Goal: Task Accomplishment & Management: Use online tool/utility

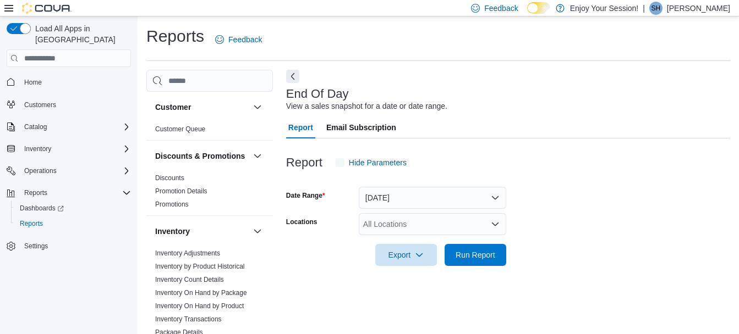
scroll to position [17, 0]
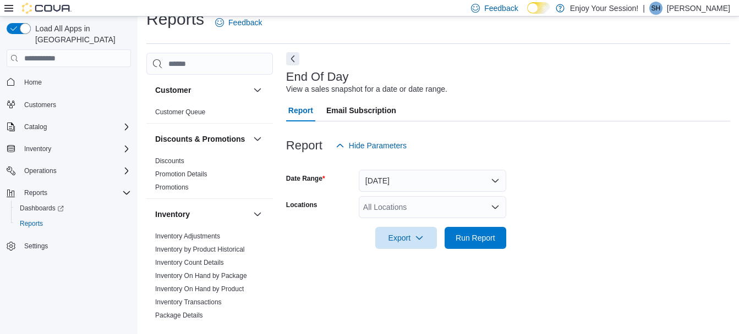
click at [289, 60] on button "Next" at bounding box center [292, 58] width 13 height 13
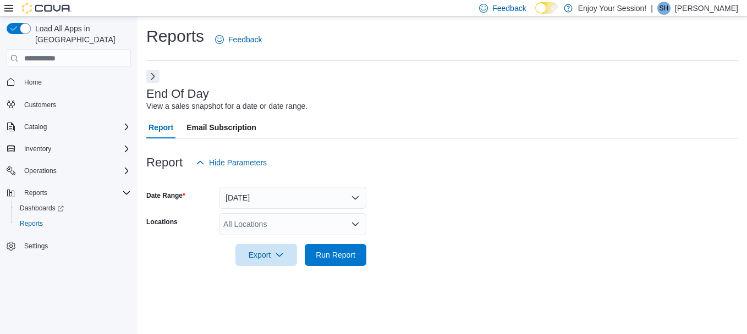
click at [247, 217] on div "All Locations" at bounding box center [292, 224] width 147 height 22
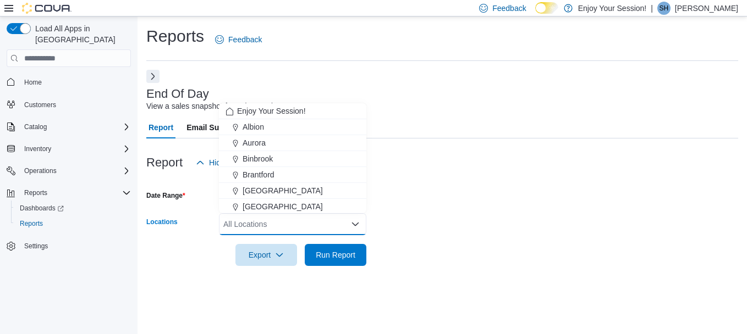
type input "*"
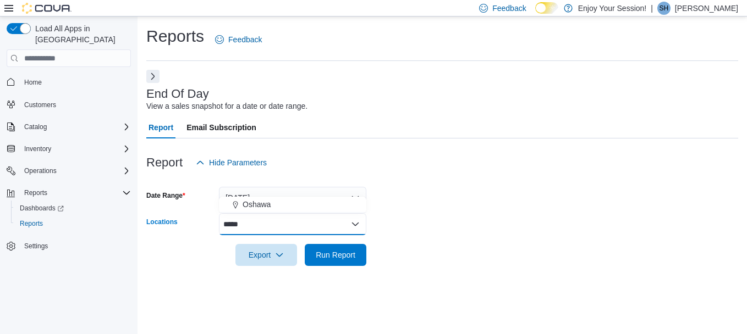
type input "******"
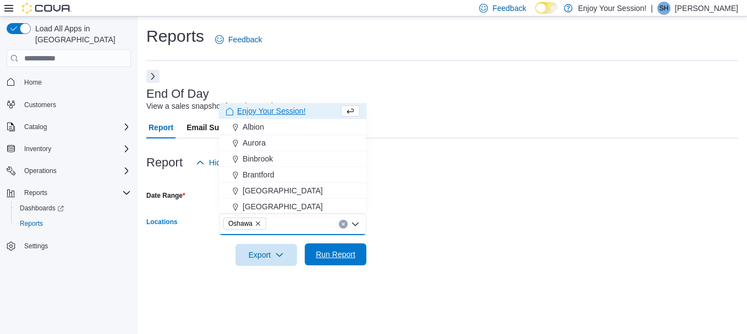
click at [336, 256] on span "Run Report" at bounding box center [336, 254] width 40 height 11
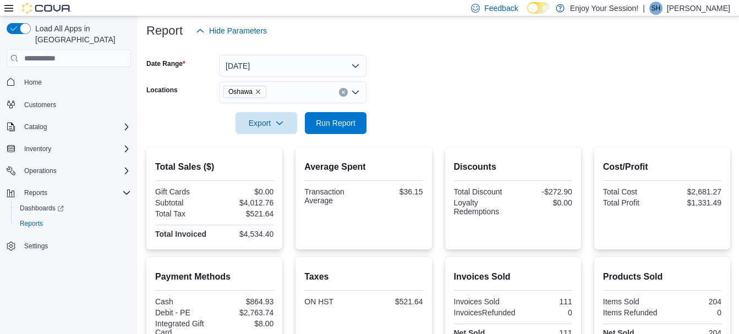
scroll to position [135, 0]
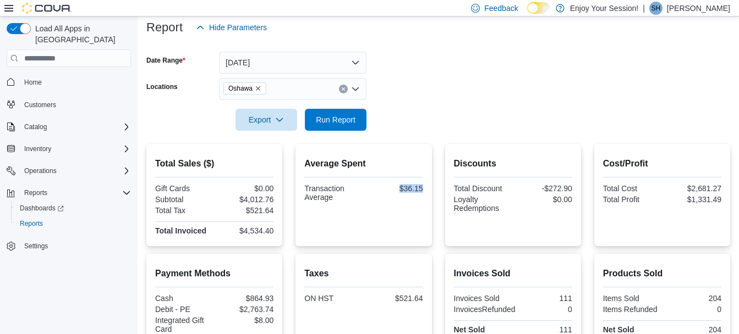
drag, startPoint x: 393, startPoint y: 190, endPoint x: 435, endPoint y: 190, distance: 41.3
click at [431, 190] on div "Average Spent Transaction Average $36.15" at bounding box center [363, 195] width 136 height 102
copy div "$36.15"
drag, startPoint x: 241, startPoint y: 198, endPoint x: 277, endPoint y: 200, distance: 36.4
click at [277, 200] on div "Total Sales ($) Gift Cards $0.00 Subtotal $4,012.76 Total Tax $521.64 Total Inv…" at bounding box center [214, 195] width 136 height 102
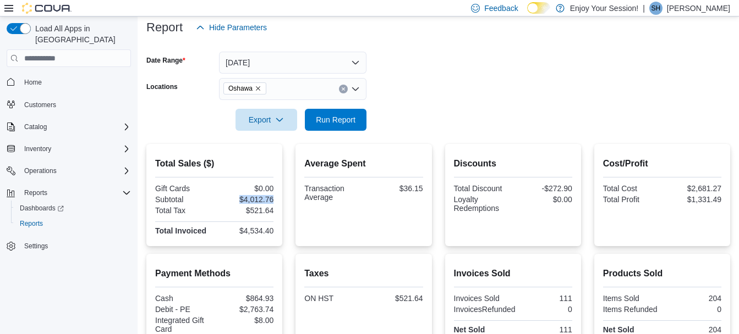
copy div "$4,012.76"
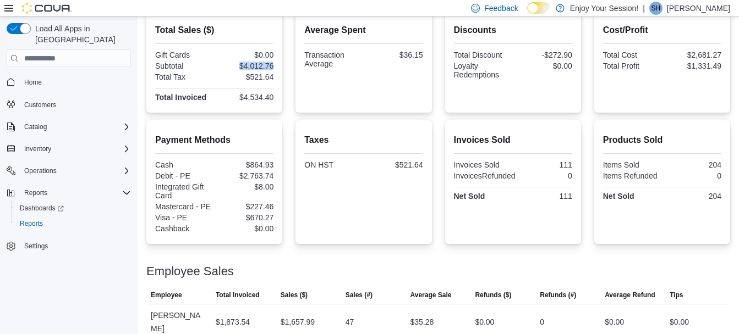
scroll to position [271, 0]
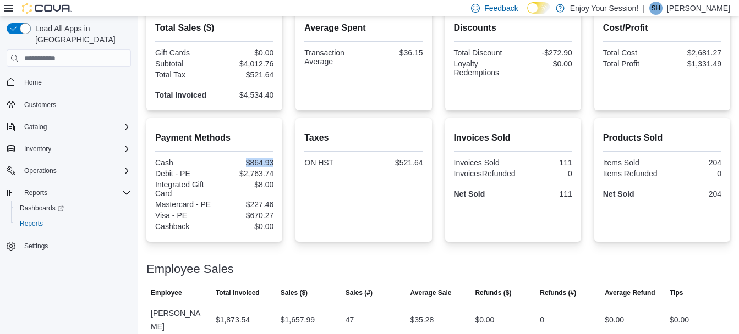
drag, startPoint x: 243, startPoint y: 160, endPoint x: 278, endPoint y: 160, distance: 35.2
click at [278, 160] on div "Payment Methods Cash $864.93 Debit - PE $2,763.74 Integrated Gift Card $8.00 Ma…" at bounding box center [214, 180] width 136 height 124
copy div "$864.93"
